Goal: Information Seeking & Learning: Learn about a topic

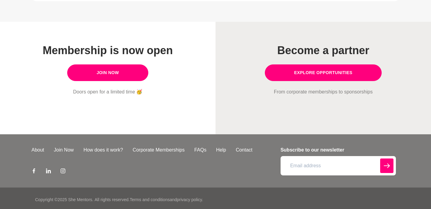
scroll to position [558, 0]
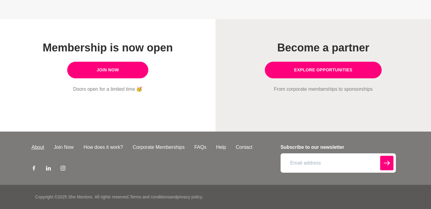
click at [40, 148] on link "About" at bounding box center [38, 147] width 22 height 7
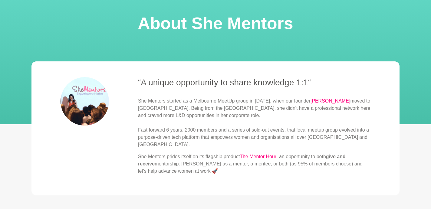
scroll to position [30, 0]
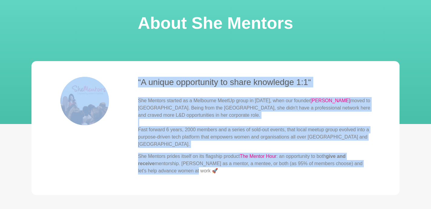
drag, startPoint x: 132, startPoint y: 99, endPoint x: 200, endPoint y: 181, distance: 106.2
click at [200, 181] on blockquote "“A unique opportunity to share knowledge 1:1“ She Mentors started as a Melbourn…" at bounding box center [216, 128] width 368 height 134
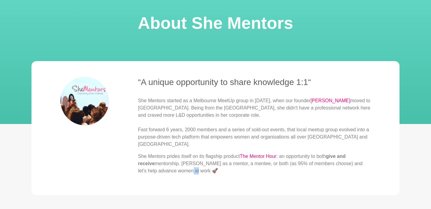
drag, startPoint x: 179, startPoint y: 171, endPoint x: 154, endPoint y: 142, distance: 38.2
click at [154, 142] on div "She Mentors started as a Melbourne MeetUp group in [DATE], when our founder [PE…" at bounding box center [254, 136] width 233 height 78
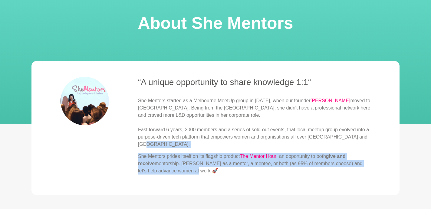
click at [181, 173] on p "She Mentors prides itself on its flagship product The Mentor Hour : an opportun…" at bounding box center [254, 164] width 233 height 22
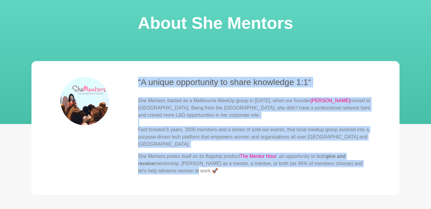
drag, startPoint x: 179, startPoint y: 171, endPoint x: 140, endPoint y: 84, distance: 95.3
click at [140, 84] on div "“A unique opportunity to share knowledge 1:1“ She Mentors started as a Melbourn…" at bounding box center [254, 128] width 233 height 103
copy div "“A unique opportunity to share knowledge 1:1“ She Mentors started as a Melbourn…"
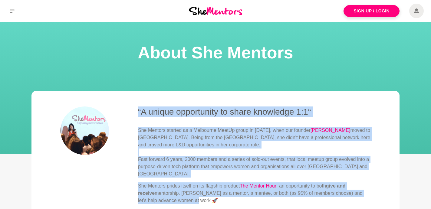
click at [223, 9] on img at bounding box center [215, 11] width 53 height 8
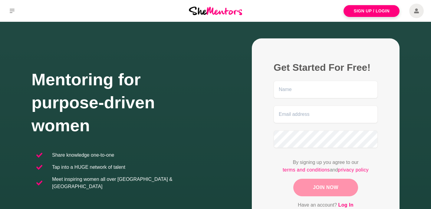
scroll to position [18, 0]
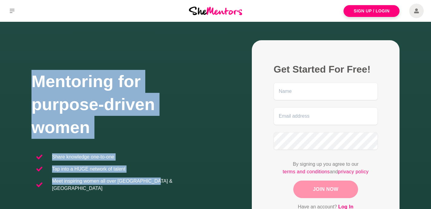
drag, startPoint x: 34, startPoint y: 98, endPoint x: 153, endPoint y: 173, distance: 141.2
click at [154, 173] on div "Mentoring for purpose-driven women Share knowledge one-to-one Tap into a HUGE n…" at bounding box center [124, 137] width 184 height 135
copy div "Mentoring for purpose-driven women Share knowledge one-to-one Tap into a HUGE n…"
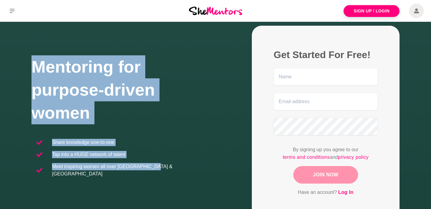
scroll to position [0, 0]
